Goal: Find specific page/section: Find specific page/section

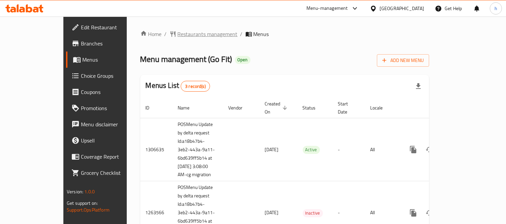
click at [178, 31] on span "Restaurants management" at bounding box center [208, 34] width 60 height 8
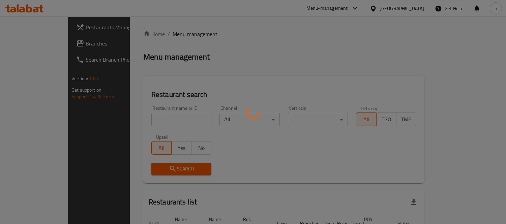
click at [154, 120] on div at bounding box center [253, 112] width 506 height 224
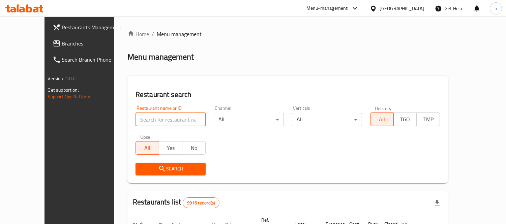
click at [167, 120] on input "search" at bounding box center [171, 119] width 70 height 13
paste input "660773"
type input "660773"
click button "Search" at bounding box center [171, 169] width 70 height 12
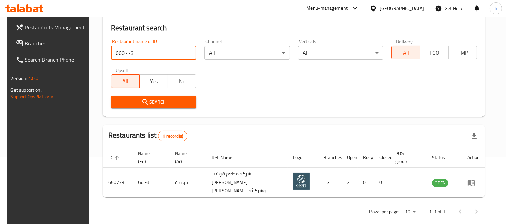
scroll to position [71, 0]
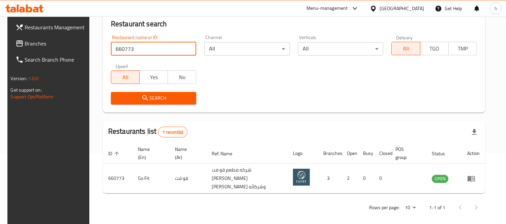
click at [157, 95] on span "Search" at bounding box center [153, 98] width 75 height 8
